Goal: Information Seeking & Learning: Find specific fact

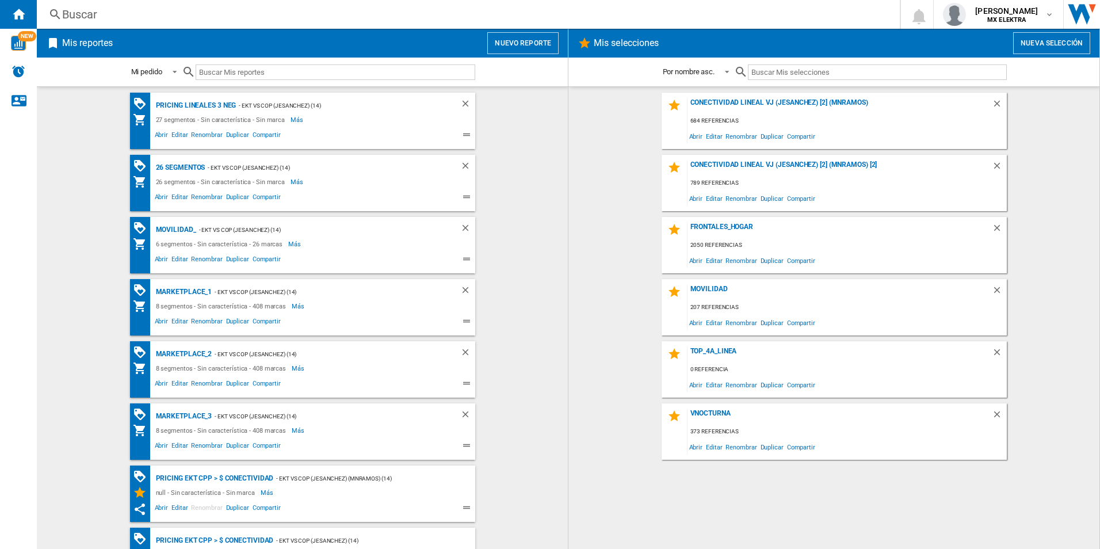
click at [77, 11] on div "Buscar" at bounding box center [466, 14] width 808 height 16
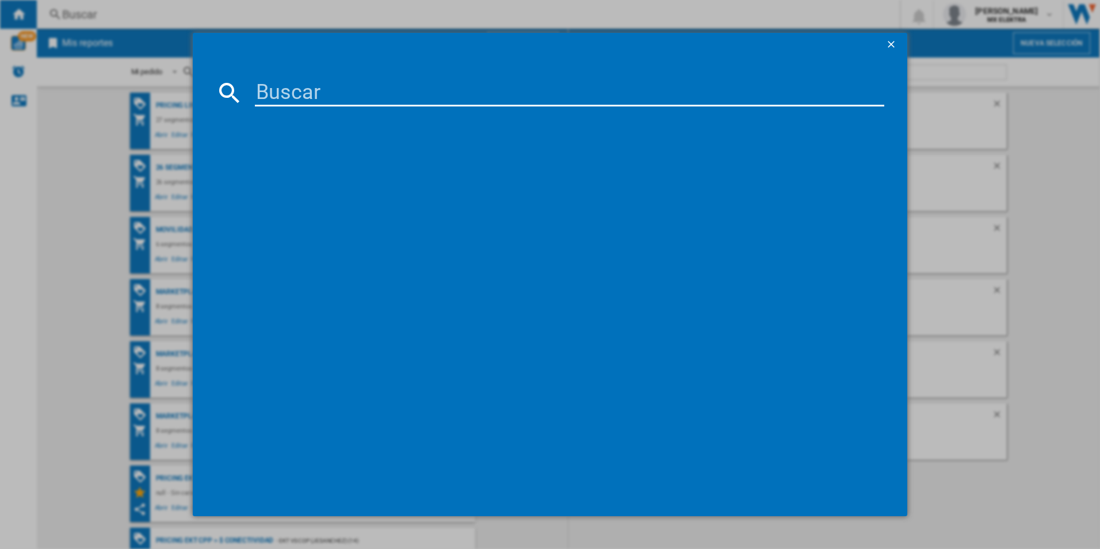
click at [382, 94] on input at bounding box center [570, 93] width 630 height 28
paste input "agweb"
click at [315, 76] on md-dialog-content "agweb Espere, por favor..." at bounding box center [550, 286] width 715 height 460
click at [322, 84] on input "agweb" at bounding box center [570, 93] width 630 height 28
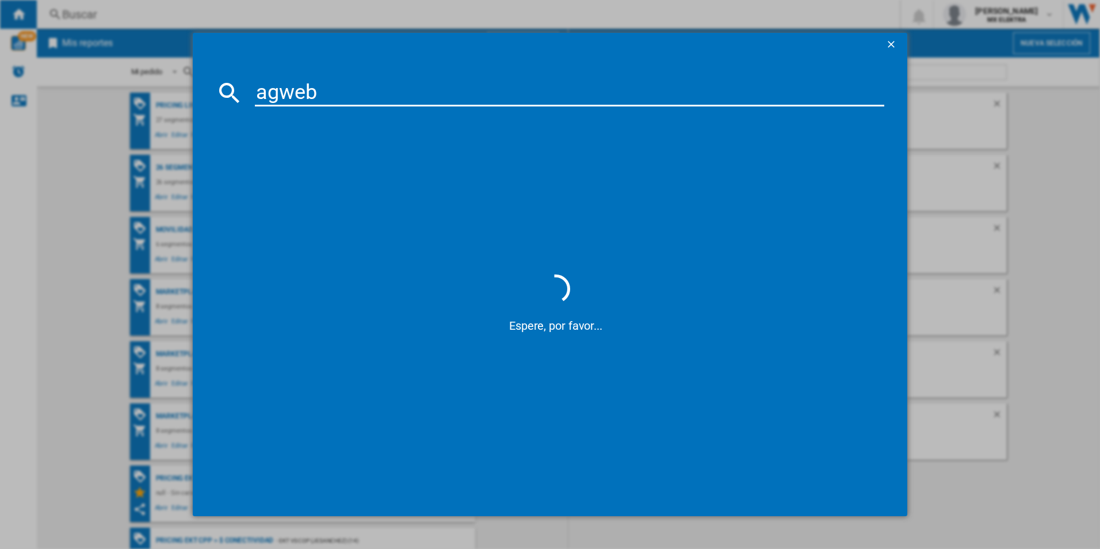
paste input "1300855526"
type input "1300855526"
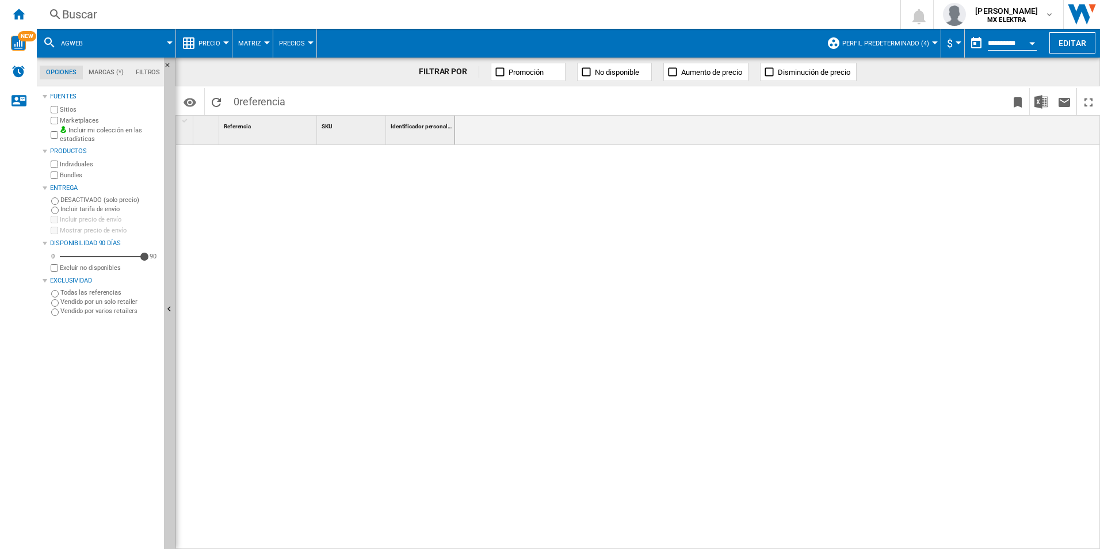
click at [114, 14] on div "Buscar" at bounding box center [466, 14] width 808 height 16
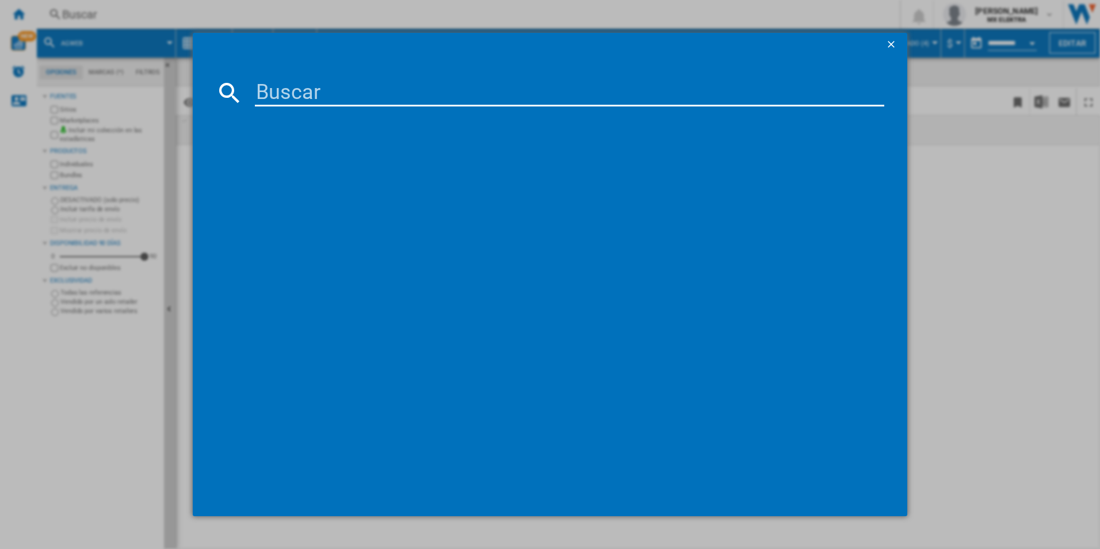
click at [347, 98] on input at bounding box center [570, 93] width 630 height 28
paste input "1300653853"
type input "1300653853"
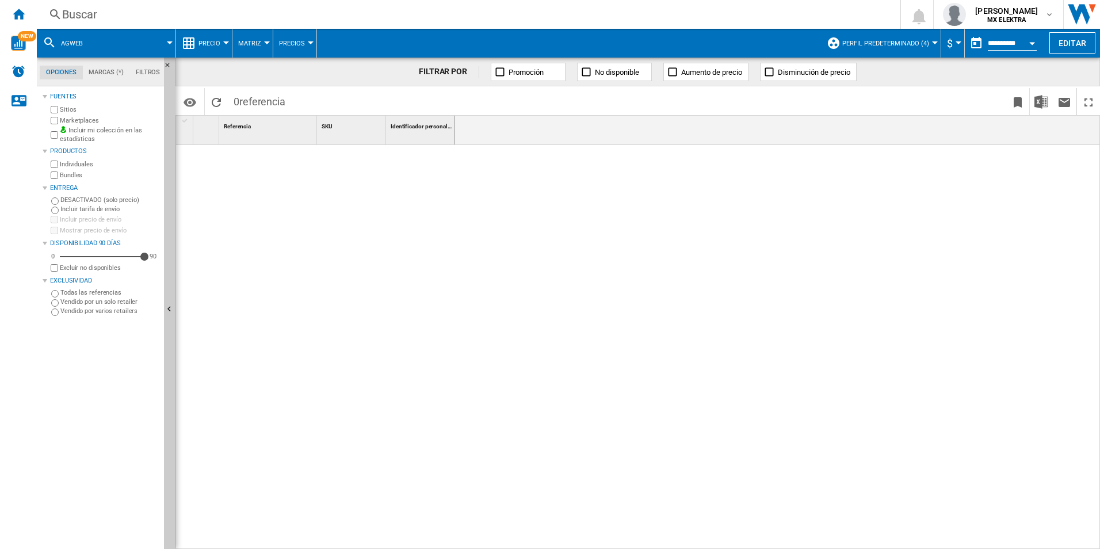
click at [50, 13] on ng-md-icon at bounding box center [55, 14] width 14 height 14
click at [28, 2] on div "Inicio" at bounding box center [18, 14] width 37 height 29
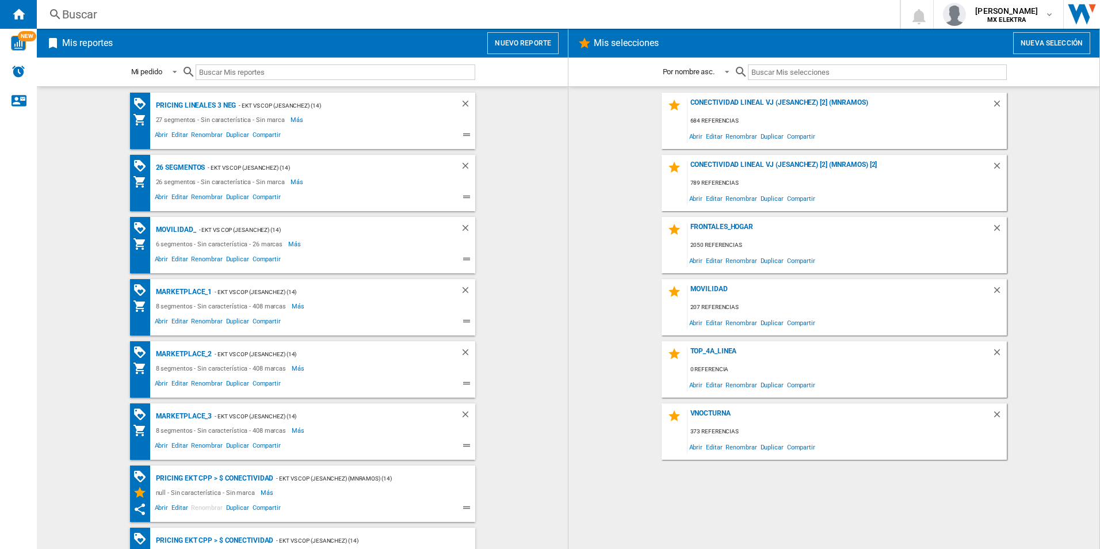
click at [66, 10] on div "Buscar" at bounding box center [466, 14] width 808 height 16
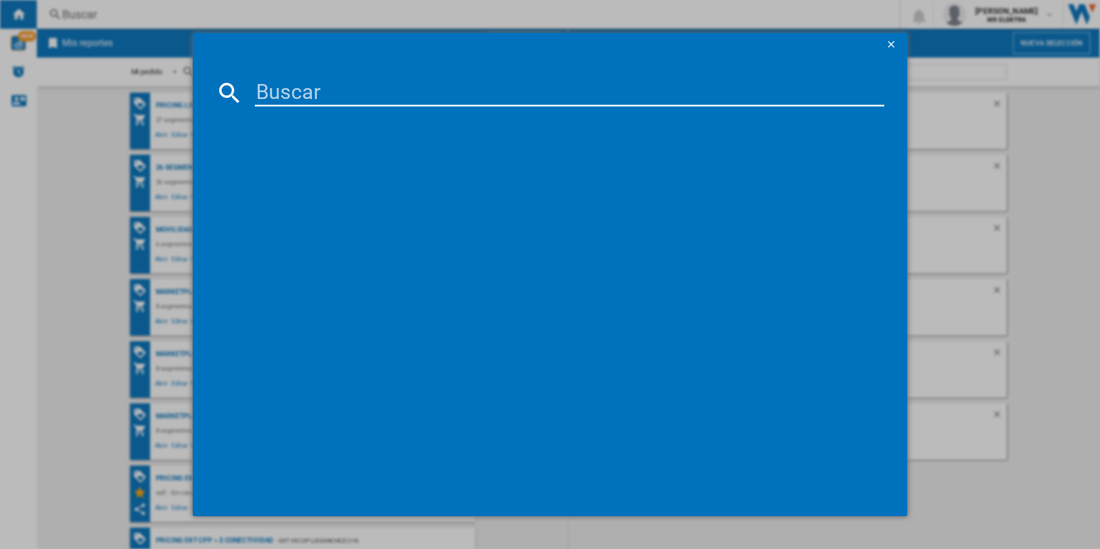
click at [306, 86] on input at bounding box center [570, 93] width 630 height 28
paste input "1300855526"
type input "1300855526"
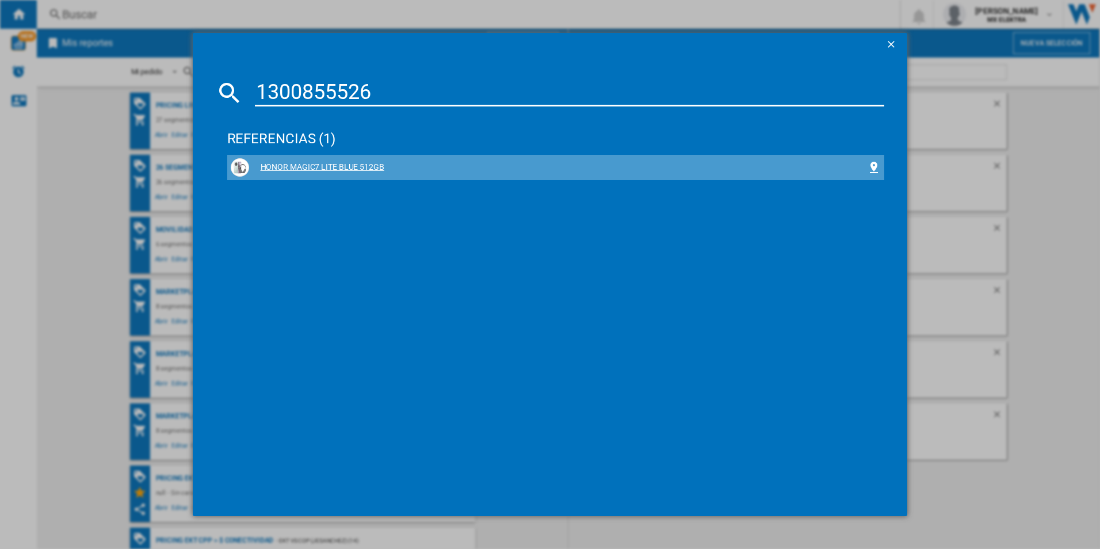
click at [321, 167] on div "HONOR MAGIC7 LITE BLUE 512GB" at bounding box center [558, 168] width 618 height 12
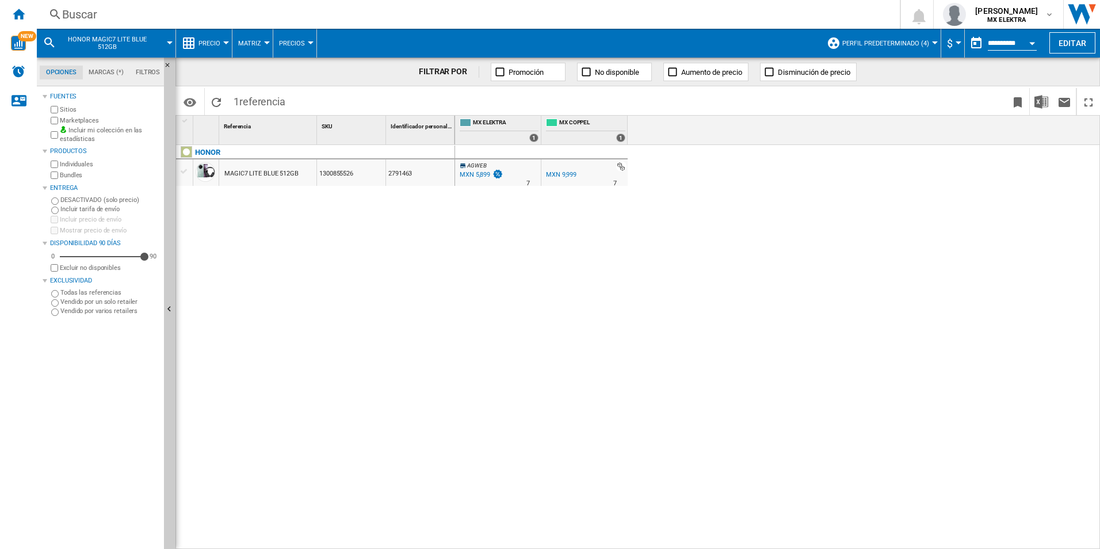
click at [556, 175] on div "MXN 9,999" at bounding box center [561, 174] width 30 height 7
